Goal: Information Seeking & Learning: Check status

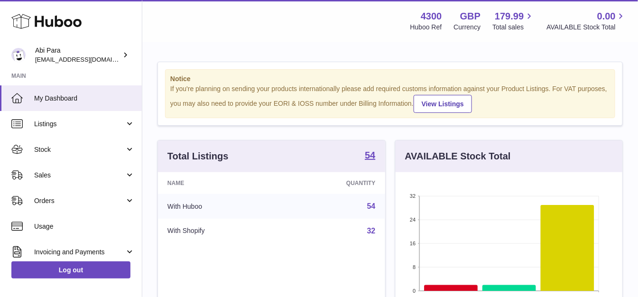
scroll to position [148, 226]
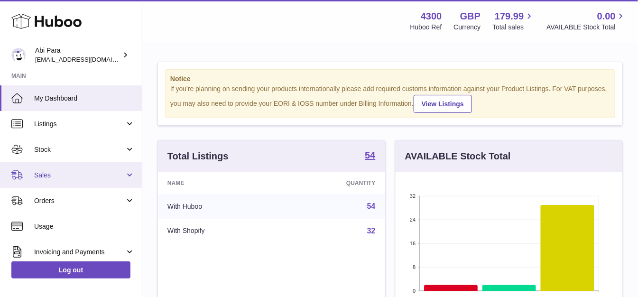
click at [100, 173] on span "Sales" at bounding box center [79, 175] width 91 height 9
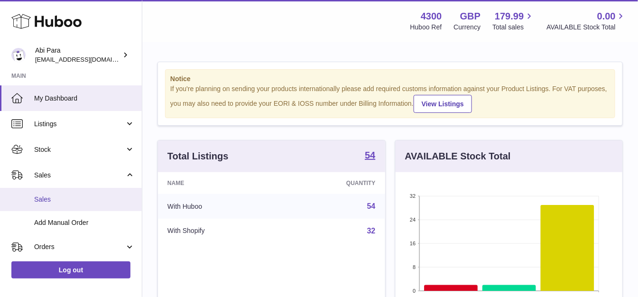
click at [103, 196] on span "Sales" at bounding box center [84, 199] width 101 height 9
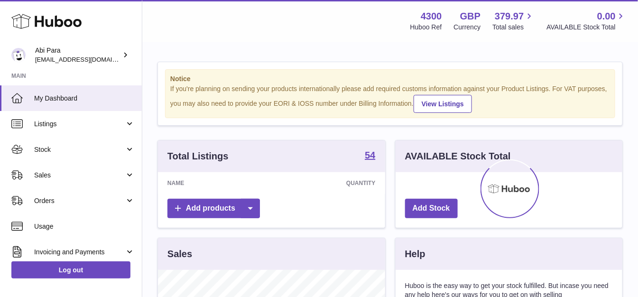
scroll to position [148, 226]
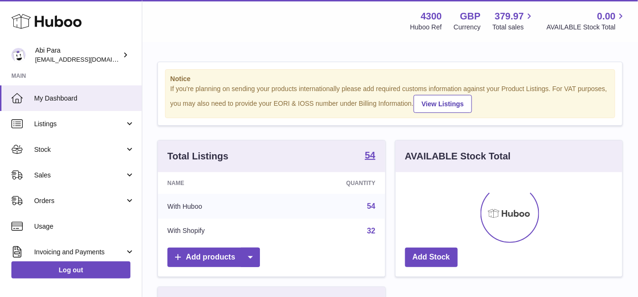
drag, startPoint x: 103, startPoint y: 178, endPoint x: 104, endPoint y: 187, distance: 9.2
click at [103, 178] on span "Sales" at bounding box center [79, 175] width 91 height 9
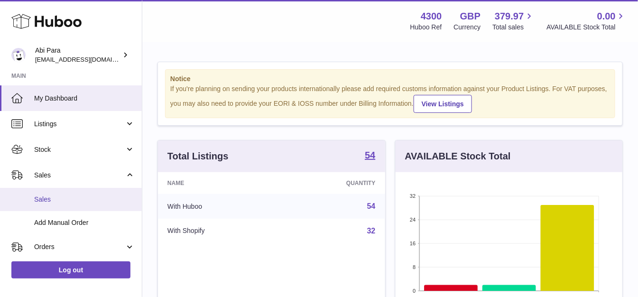
click at [104, 198] on span "Sales" at bounding box center [84, 199] width 101 height 9
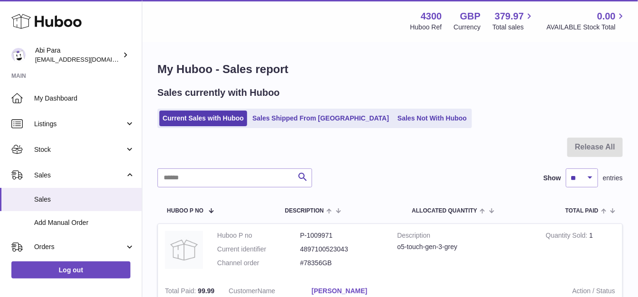
click at [397, 110] on ul "Current Sales with Huboo Sales Shipped From [GEOGRAPHIC_DATA] Sales Not With Hu…" at bounding box center [315, 118] width 315 height 19
click at [397, 111] on link "Sales Not With Huboo" at bounding box center [432, 119] width 76 height 16
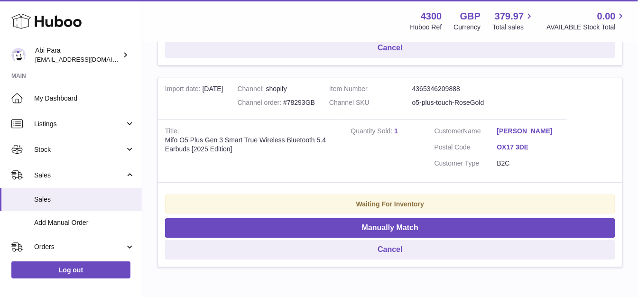
scroll to position [2063, 0]
